Goal: Find specific fact: Find specific fact

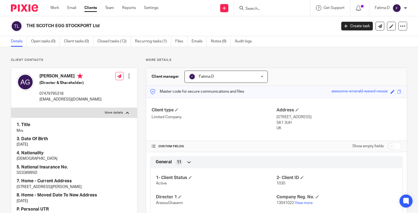
click at [254, 9] on input "Search" at bounding box center [269, 9] width 49 height 5
type input "kom"
click at [264, 22] on link at bounding box center [290, 23] width 92 height 13
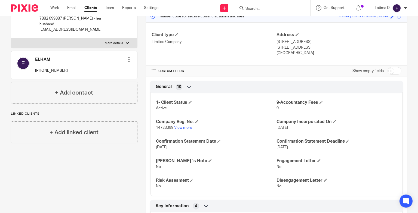
scroll to position [55, 0]
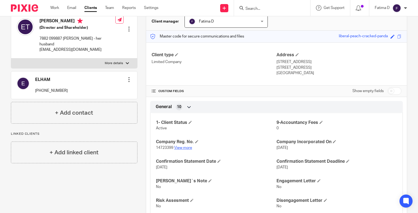
click at [189, 148] on link "View more" at bounding box center [183, 148] width 18 height 4
click at [186, 148] on link "View more" at bounding box center [183, 148] width 18 height 4
drag, startPoint x: 87, startPoint y: 43, endPoint x: 39, endPoint y: 44, distance: 48.2
click at [39, 47] on p "[EMAIL_ADDRESS][DOMAIN_NAME]" at bounding box center [77, 49] width 76 height 5
copy p "[EMAIL_ADDRESS][DOMAIN_NAME]"
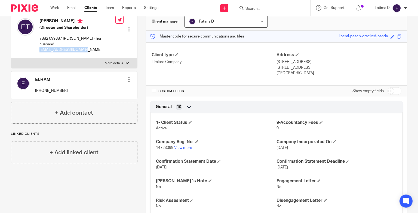
click at [128, 58] on label "More details" at bounding box center [74, 63] width 126 height 10
click at [11, 58] on input "More details" at bounding box center [11, 58] width 0 height 0
checkbox input "true"
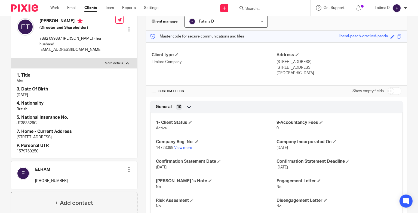
click at [23, 121] on p "JT383326C" at bounding box center [74, 123] width 115 height 5
copy p "JT383326C"
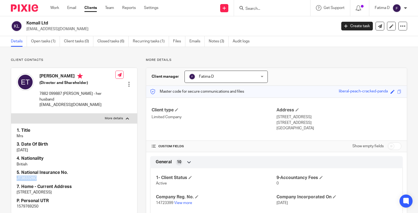
scroll to position [0, 0]
